Goal: Navigation & Orientation: Find specific page/section

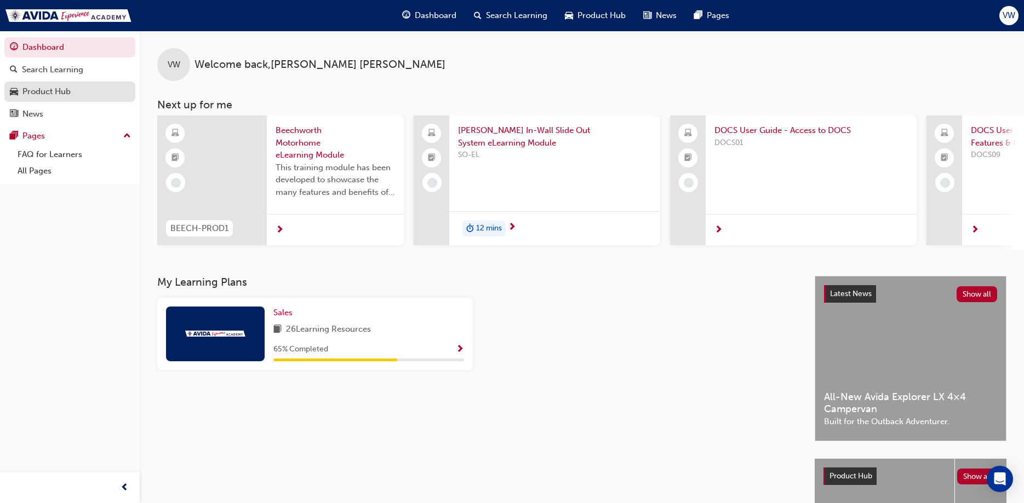
click at [71, 93] on div "Product Hub" at bounding box center [70, 92] width 120 height 14
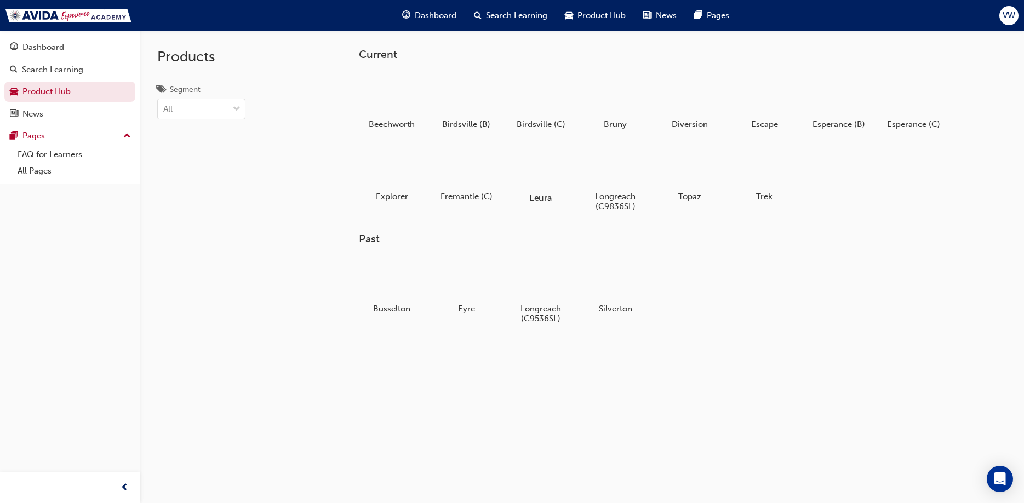
click at [542, 175] on div at bounding box center [540, 167] width 61 height 44
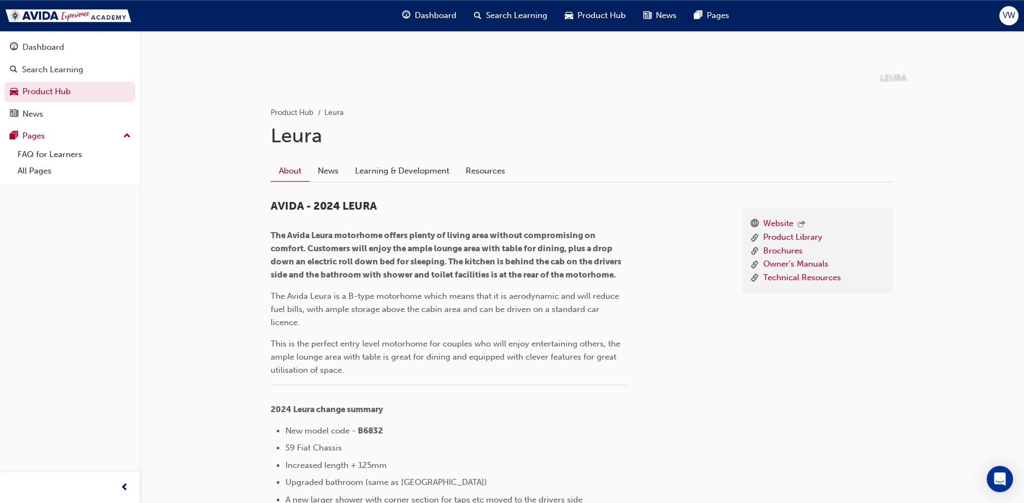
scroll to position [168, 0]
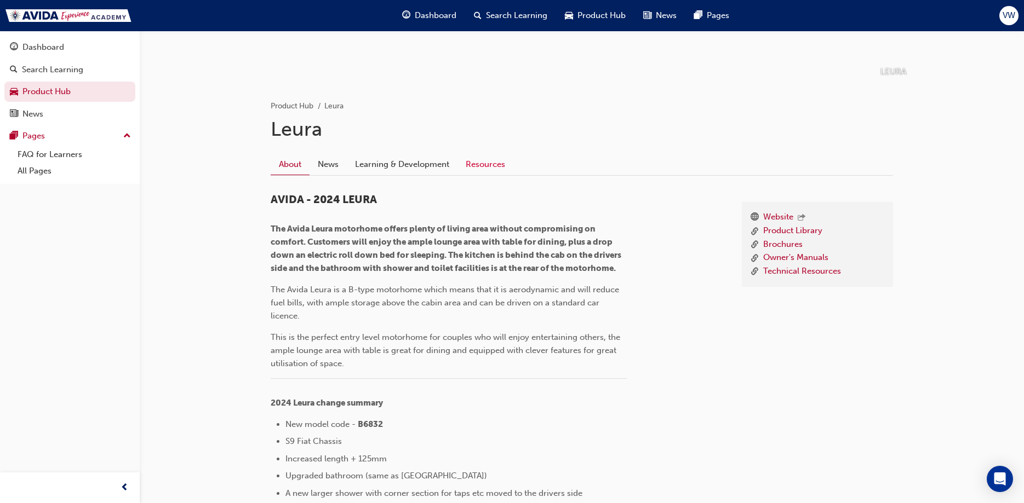
click at [495, 163] on link "Resources" at bounding box center [485, 164] width 56 height 21
